Goal: Register for event/course

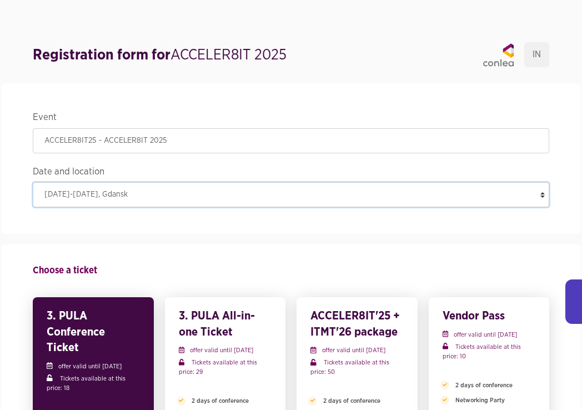
click at [233, 195] on select "October 8-10, 2025 , Gdansk" at bounding box center [291, 194] width 516 height 25
click at [33, 182] on select "October 8-10, 2025 , Gdansk" at bounding box center [291, 194] width 516 height 25
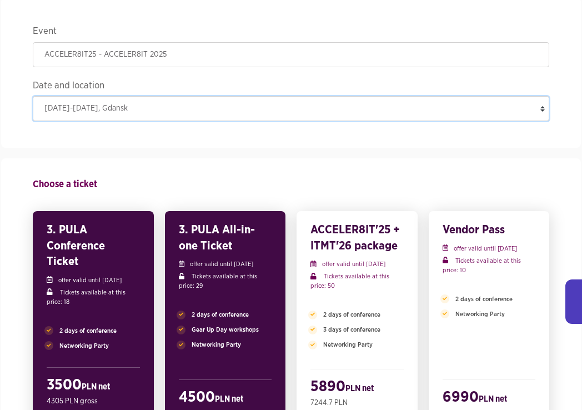
scroll to position [147, 0]
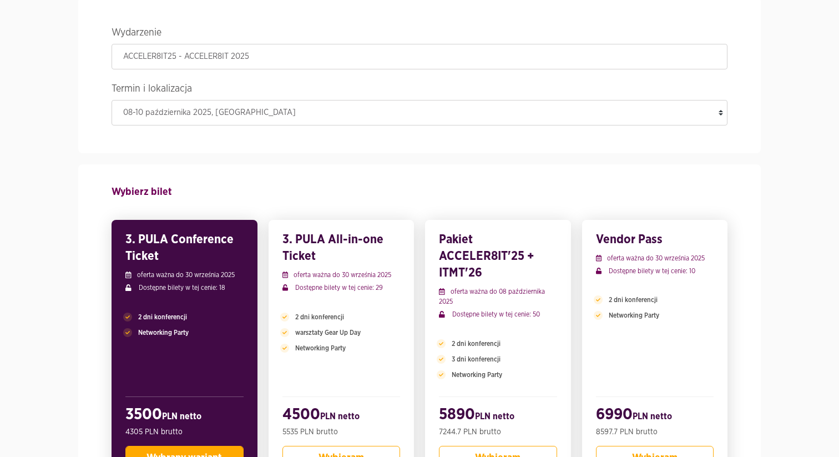
scroll to position [159, 0]
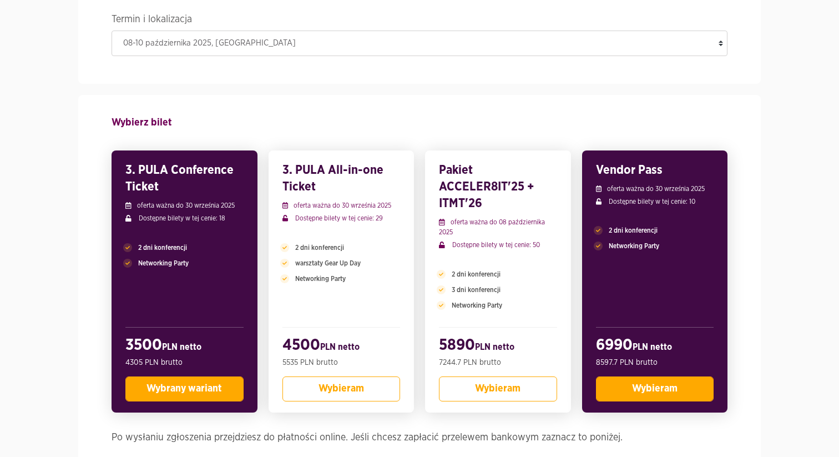
click at [658, 390] on span "Wybieram" at bounding box center [655, 388] width 46 height 10
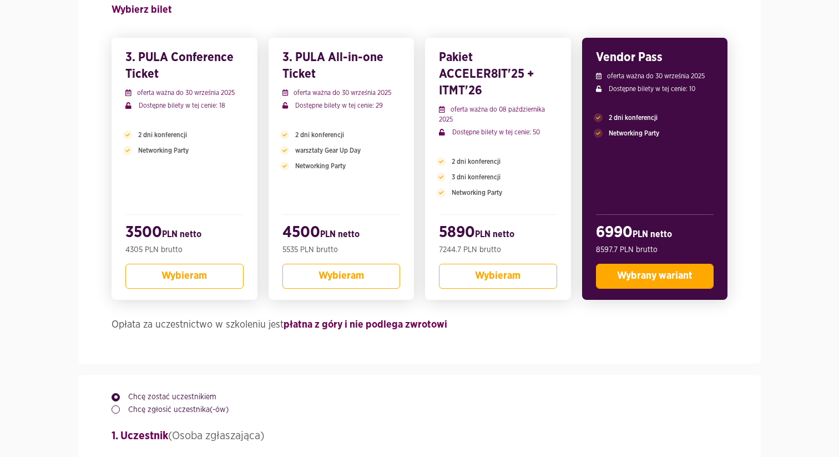
scroll to position [426, 0]
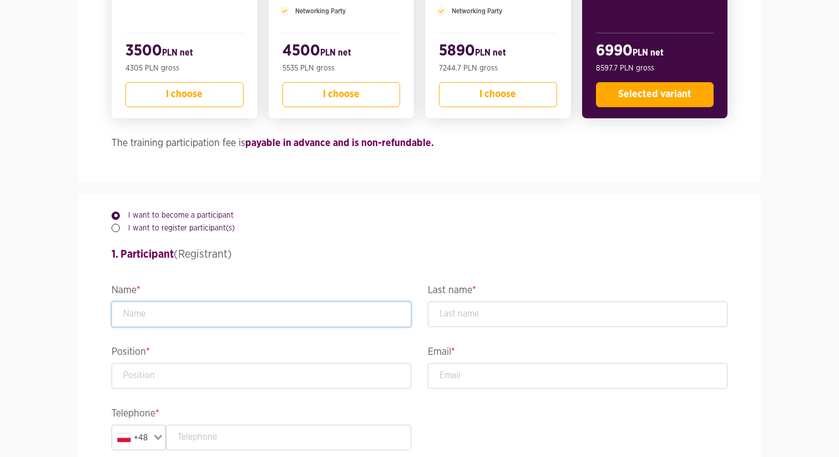
click at [270, 310] on input "text" at bounding box center [262, 314] width 300 height 26
type input "Maryna"
click at [466, 312] on input "text" at bounding box center [578, 314] width 300 height 26
type input "Krasnozhon"
click at [345, 386] on input "text" at bounding box center [262, 376] width 300 height 26
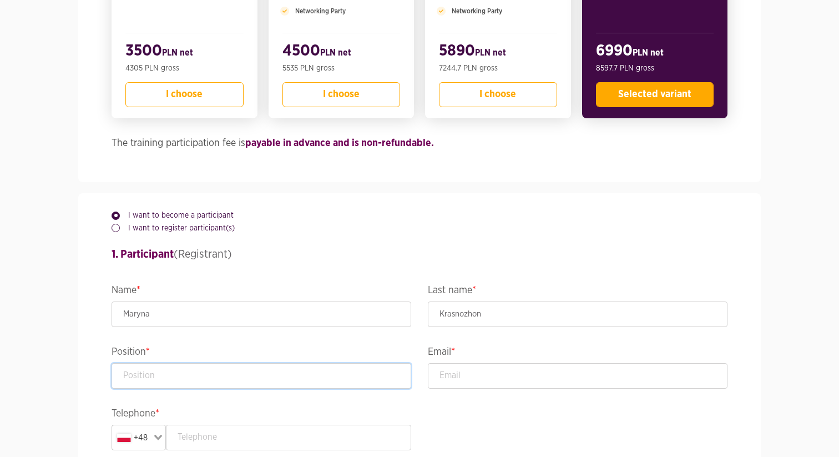
click at [330, 375] on input "text" at bounding box center [262, 376] width 300 height 26
type input "Strategic Account Executive"
click at [477, 376] on input "email" at bounding box center [578, 376] width 300 height 26
type input "marina.krasnozhon@datadoghq.com"
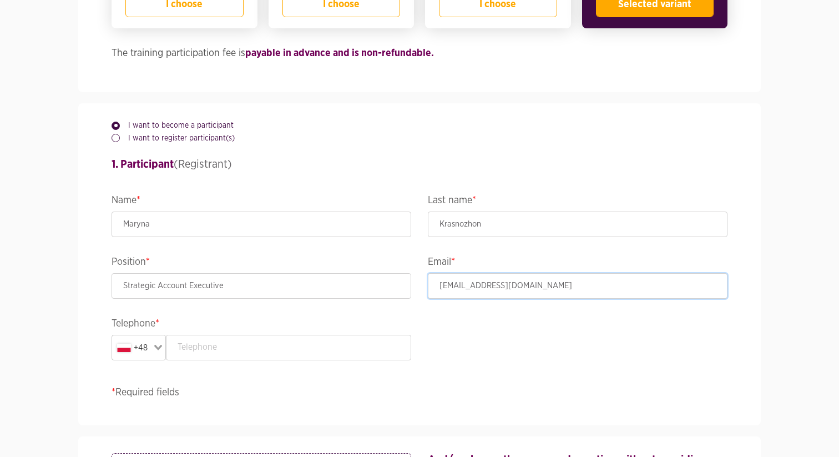
scroll to position [671, 0]
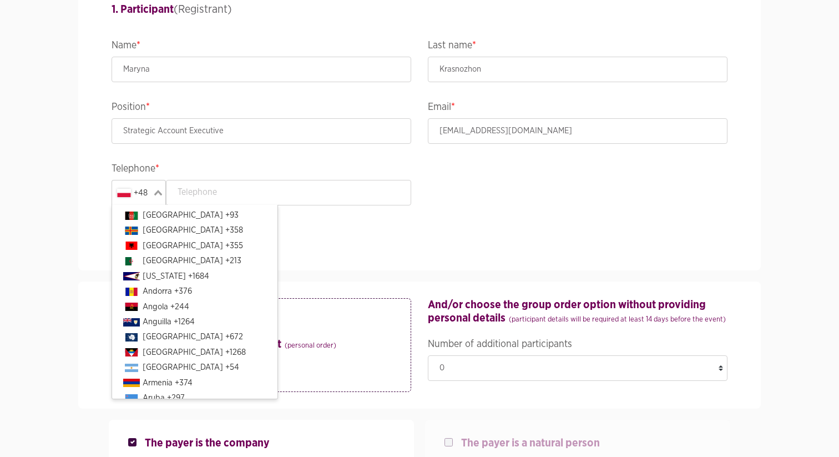
click at [153, 192] on div "Loading..." at bounding box center [159, 191] width 13 height 22
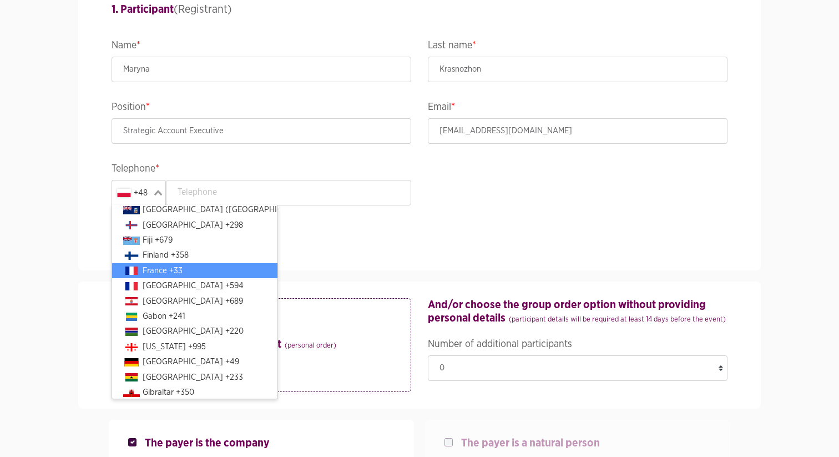
scroll to position [1089, 0]
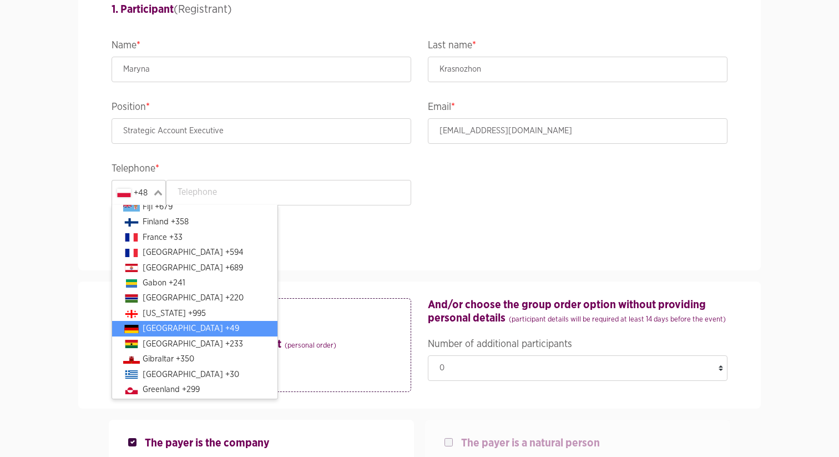
click at [174, 329] on li "Germany +49" at bounding box center [194, 328] width 165 height 15
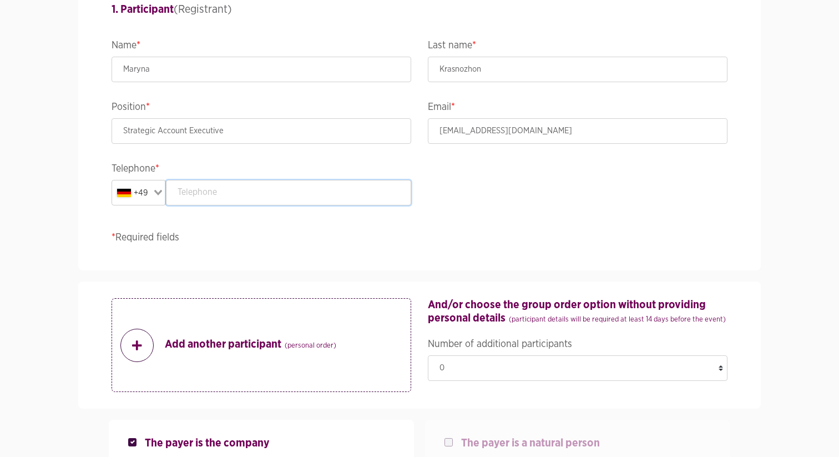
click at [241, 196] on input "text" at bounding box center [289, 193] width 246 height 26
type input "1786619892"
click at [296, 230] on div "I want to become a participant I want to register participant(s) 1. Participant…" at bounding box center [419, 109] width 633 height 322
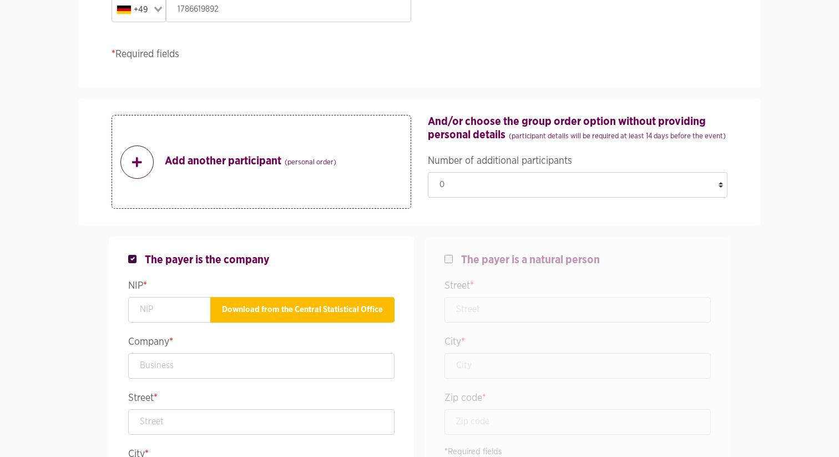
scroll to position [940, 0]
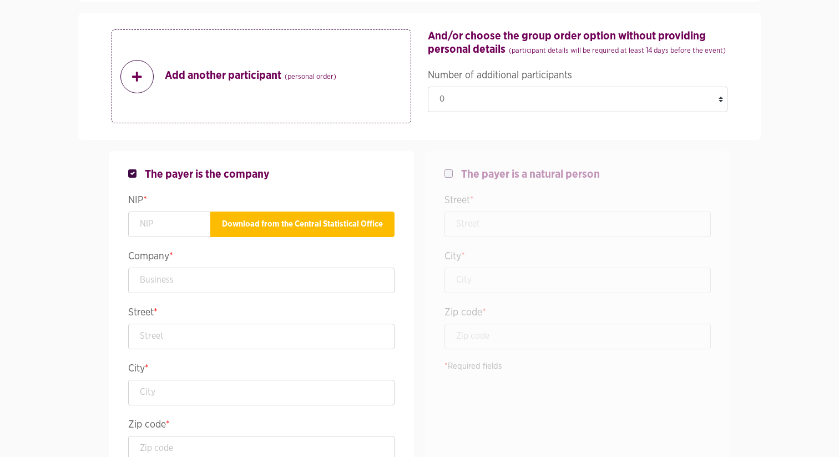
click at [453, 168] on label at bounding box center [457, 168] width 8 height 0
checkbox input "false"
checkbox input "true"
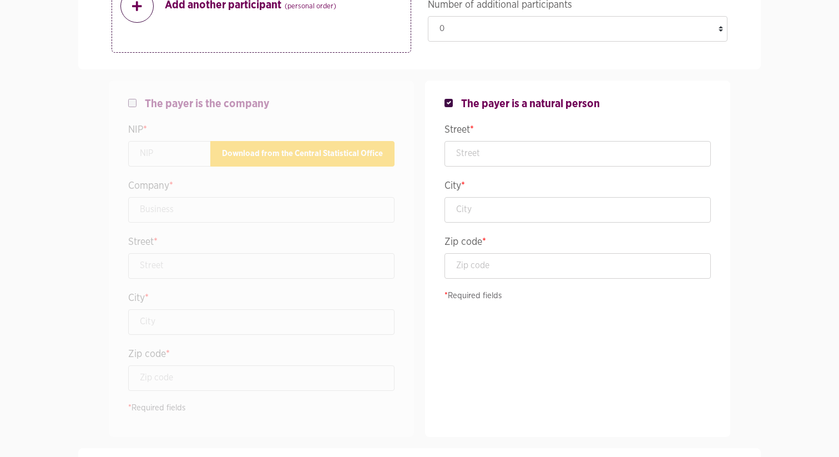
scroll to position [1003, 0]
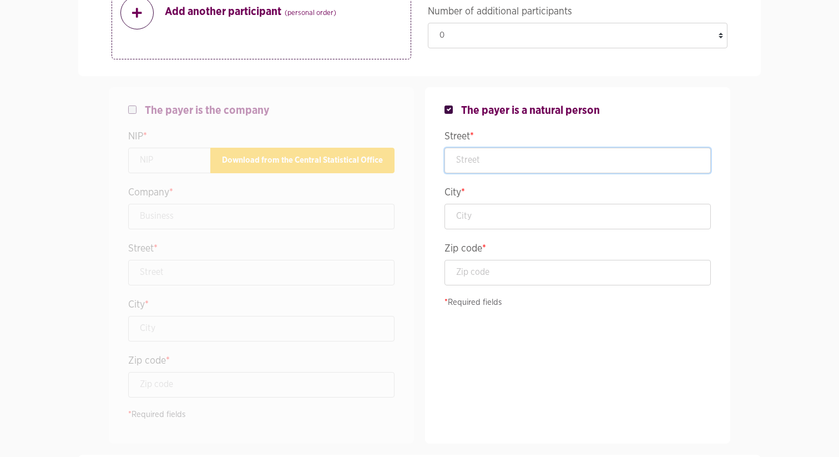
click at [496, 157] on input "text" at bounding box center [578, 161] width 266 height 26
type input "Winsstraße 18"
click at [501, 214] on input "text" at bounding box center [578, 217] width 266 height 26
type input "Berlin"
click at [510, 293] on div "The payer is a natural person Street * Winsstraße 18 City * Berlin Zip code * *…" at bounding box center [578, 265] width 300 height 356
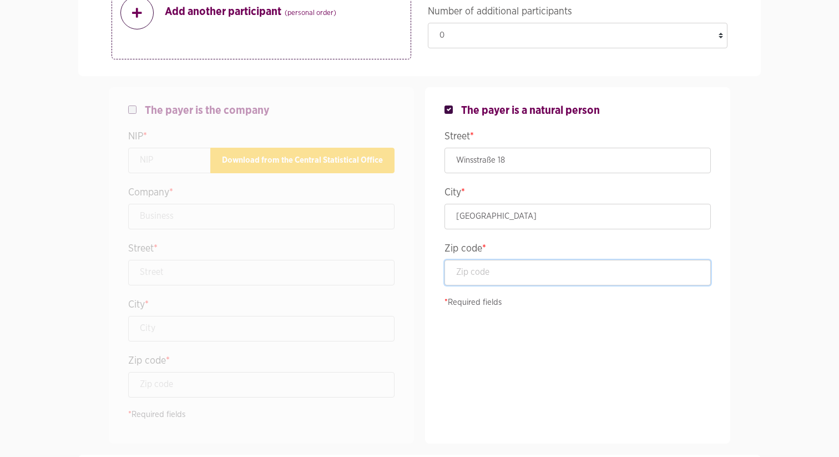
click at [509, 284] on input "text" at bounding box center [578, 273] width 266 height 26
type input "10405"
click at [554, 351] on div "The payer is a natural person Street * Winsstraße 18 City * Berlin Zip code * 1…" at bounding box center [578, 265] width 300 height 356
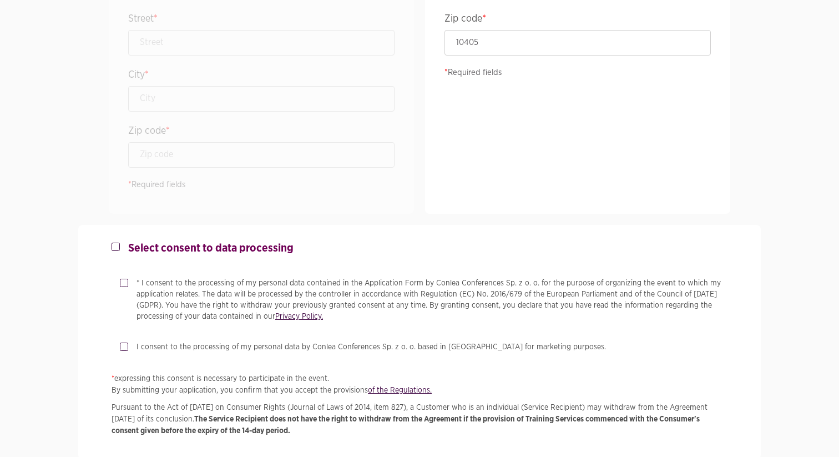
scroll to position [1243, 0]
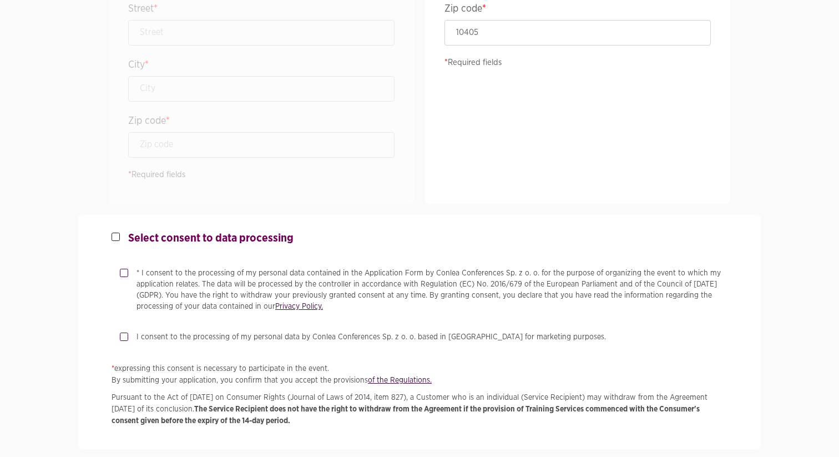
click at [128, 270] on label "* I consent to the processing of my personal data contained in the Application …" at bounding box center [427, 289] width 599 height 44
click at [125, 270] on input "* I consent to the processing of my personal data contained in the Application …" at bounding box center [123, 270] width 6 height 7
checkbox input "true"
click at [128, 334] on label "I consent to the processing of my personal data by Conlea Conferences Sp. z o. …" at bounding box center [367, 336] width 478 height 11
click at [125, 334] on input "I consent to the processing of my personal data by Conlea Conferences Sp. z o. …" at bounding box center [123, 334] width 6 height 7
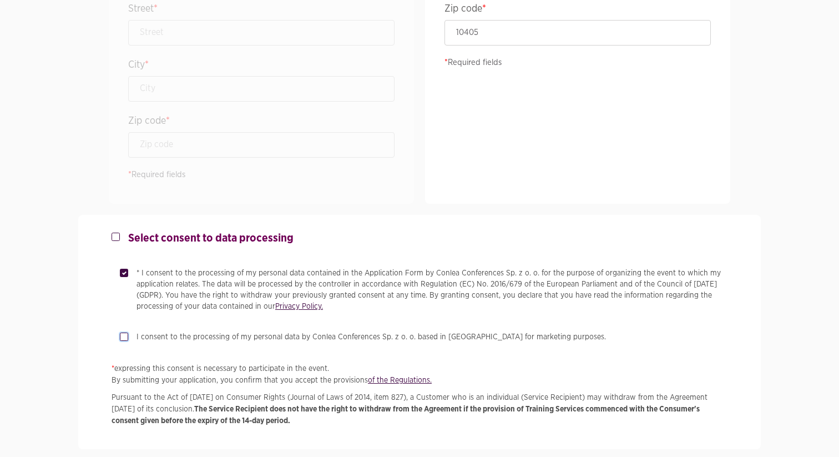
checkbox input "true"
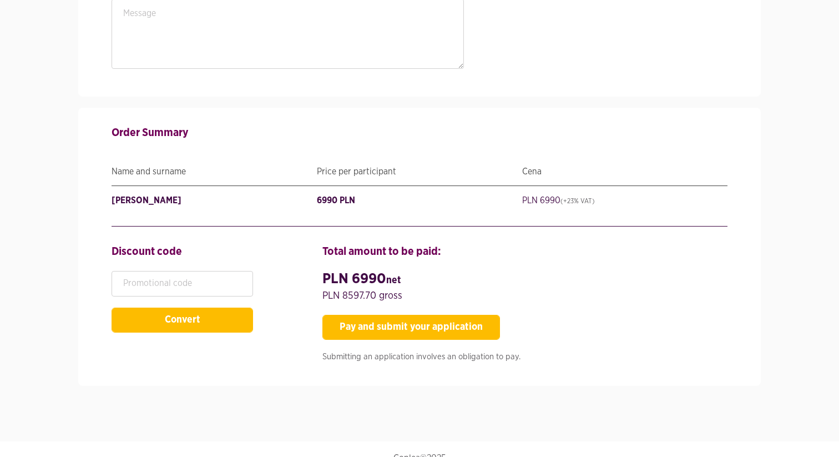
scroll to position [1766, 0]
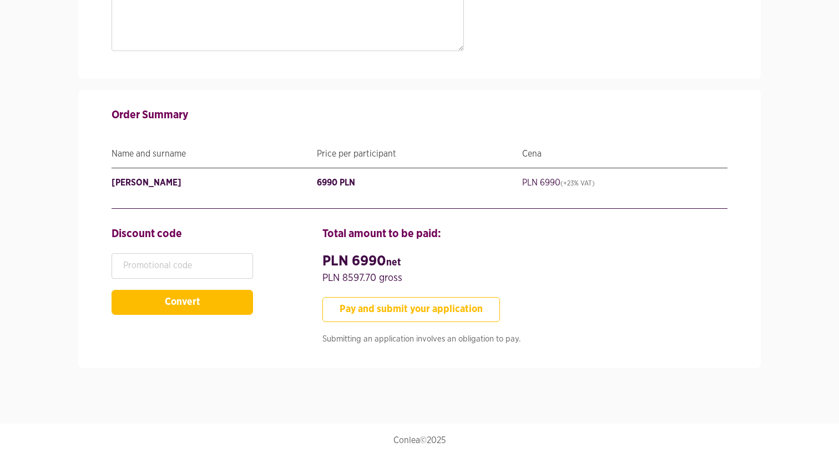
click at [415, 311] on font "Pay and submit your application" at bounding box center [411, 309] width 143 height 10
type input "StrategicAccountExecutive"
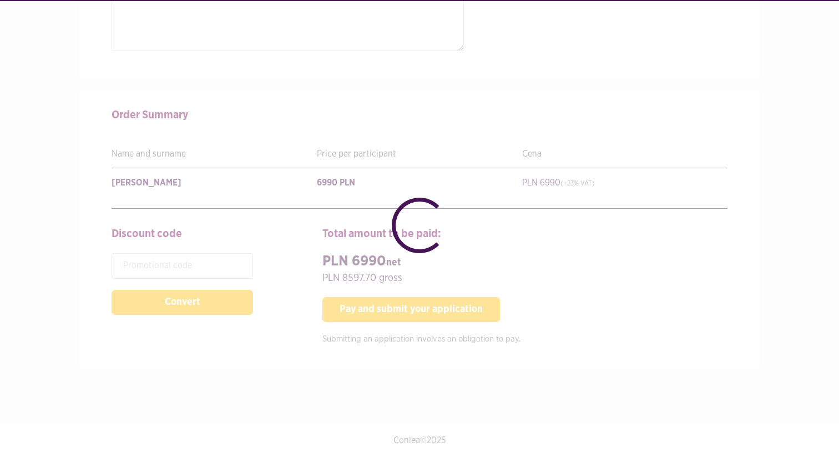
checkbox input "false"
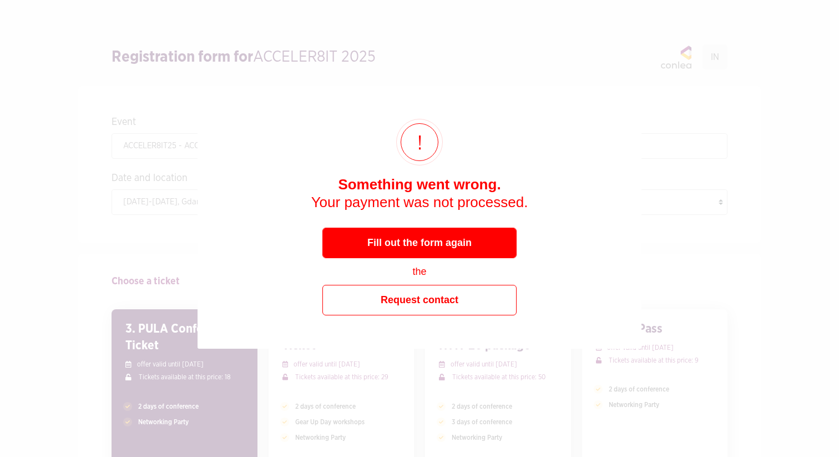
click at [550, 74] on div "× Something went wrong. Your payment was not processed. Fill out the form again…" at bounding box center [419, 228] width 839 height 457
click at [544, 104] on div "× Something went wrong. Your payment was not processed. Fill out the form again…" at bounding box center [419, 228] width 839 height 457
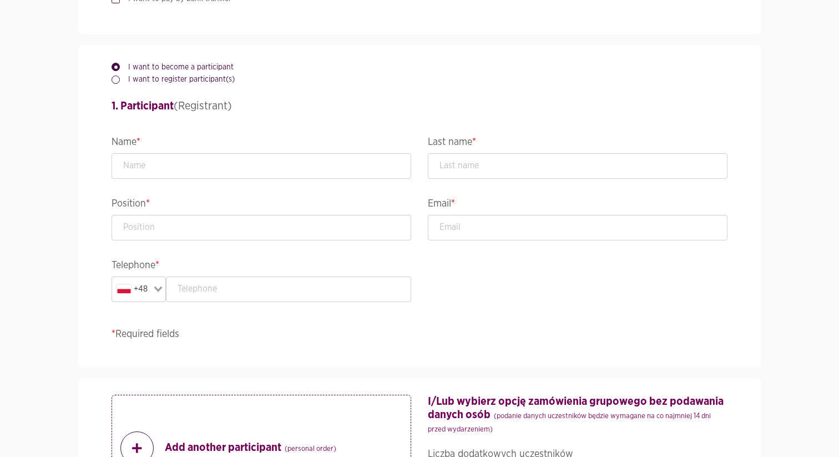
scroll to position [714, 0]
